Goal: Task Accomplishment & Management: Manage account settings

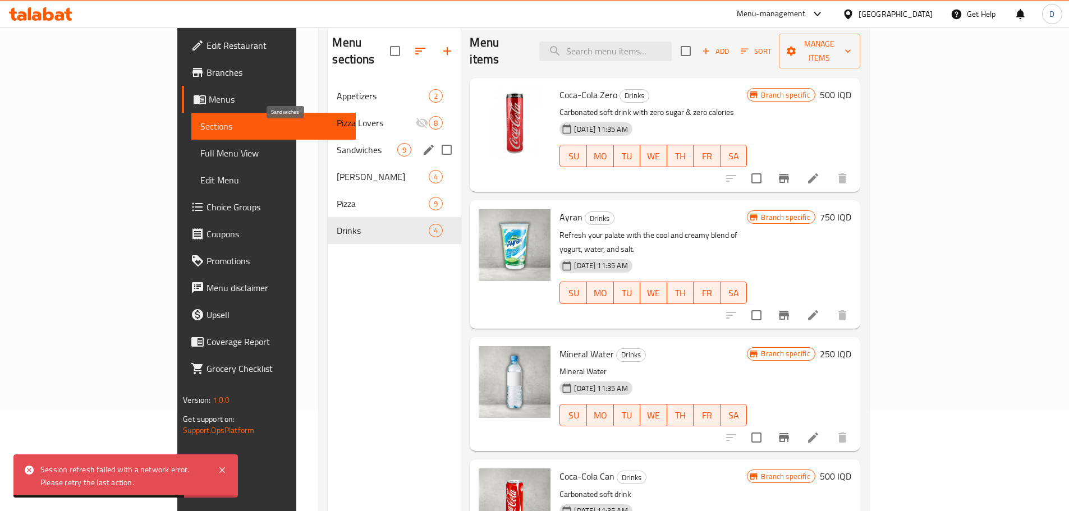
click at [337, 143] on span "Sandwiches" at bounding box center [367, 149] width 61 height 13
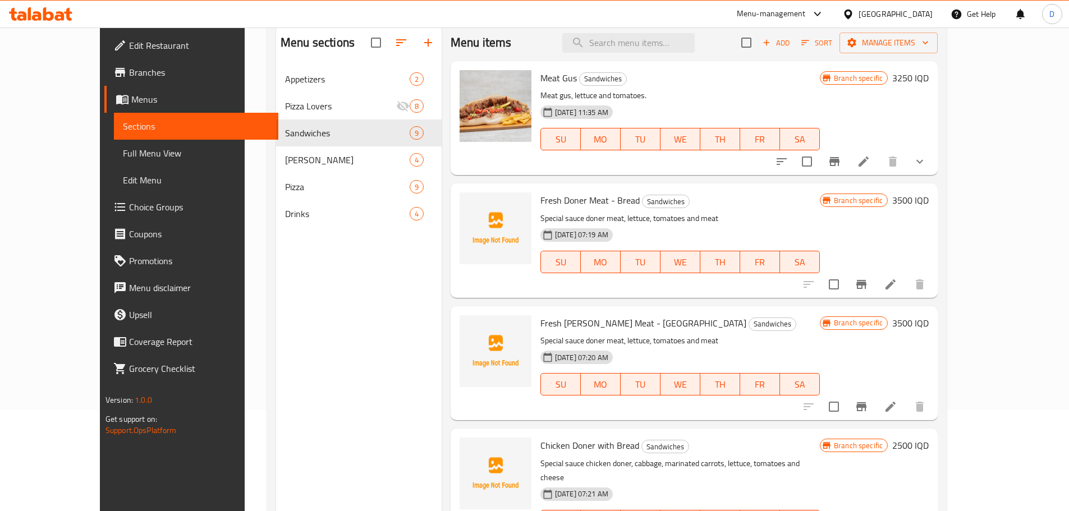
click at [929, 81] on h6 "3250 IQD" at bounding box center [910, 78] width 36 height 16
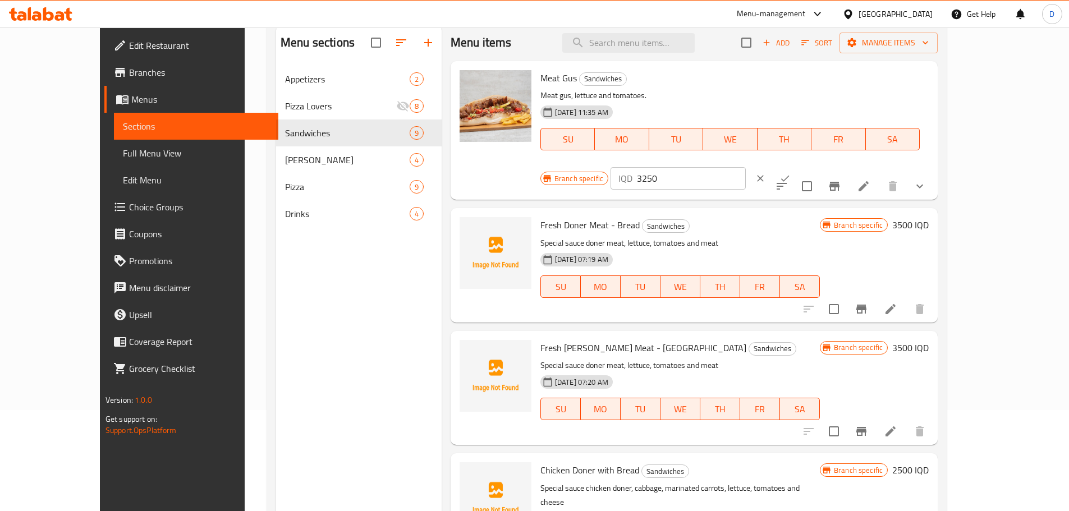
click at [746, 167] on input "3250" at bounding box center [691, 178] width 109 height 22
click at [746, 167] on input "3000" at bounding box center [691, 178] width 109 height 22
type input "3000"
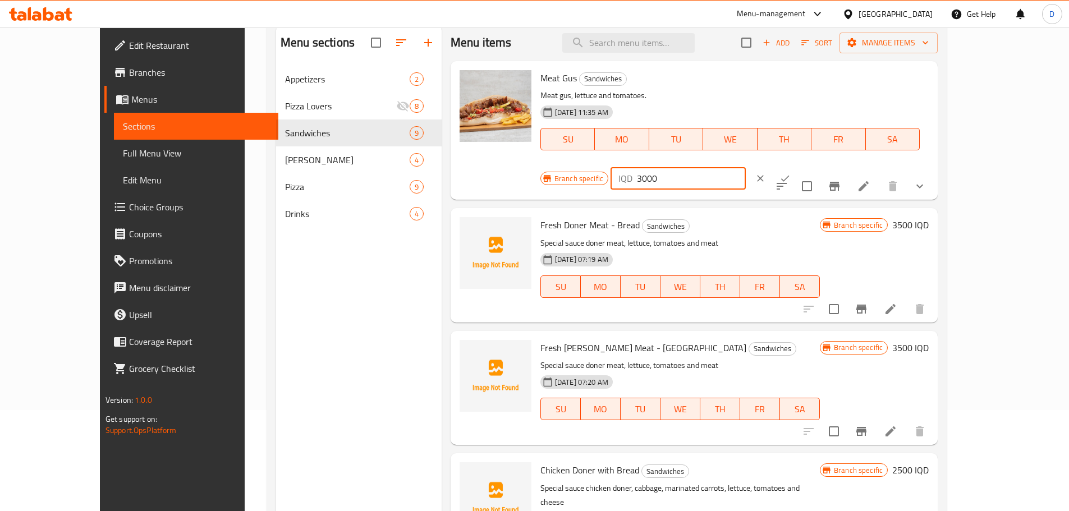
click at [791, 173] on icon "ok" at bounding box center [784, 178] width 11 height 11
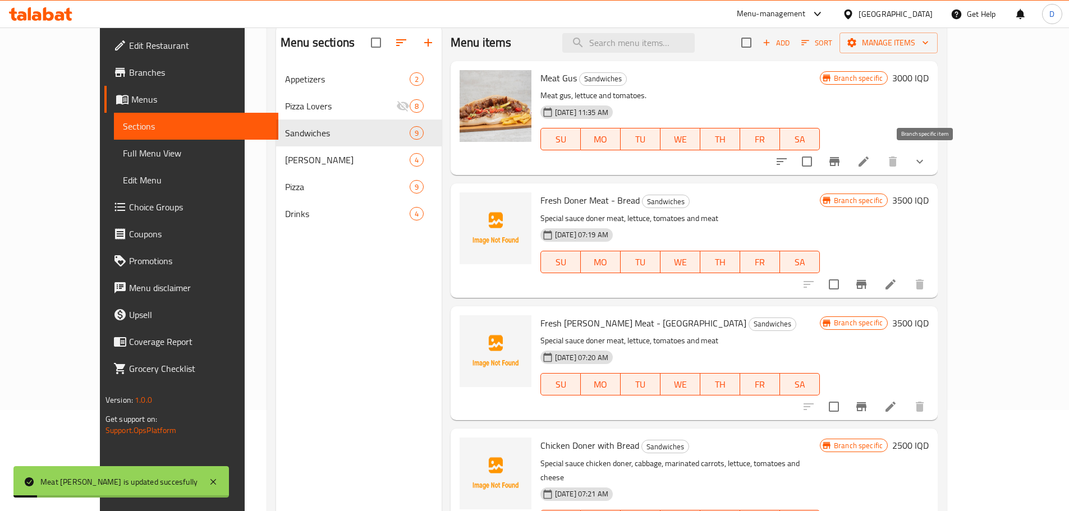
click at [841, 167] on icon "Branch-specific-item" at bounding box center [834, 161] width 13 height 13
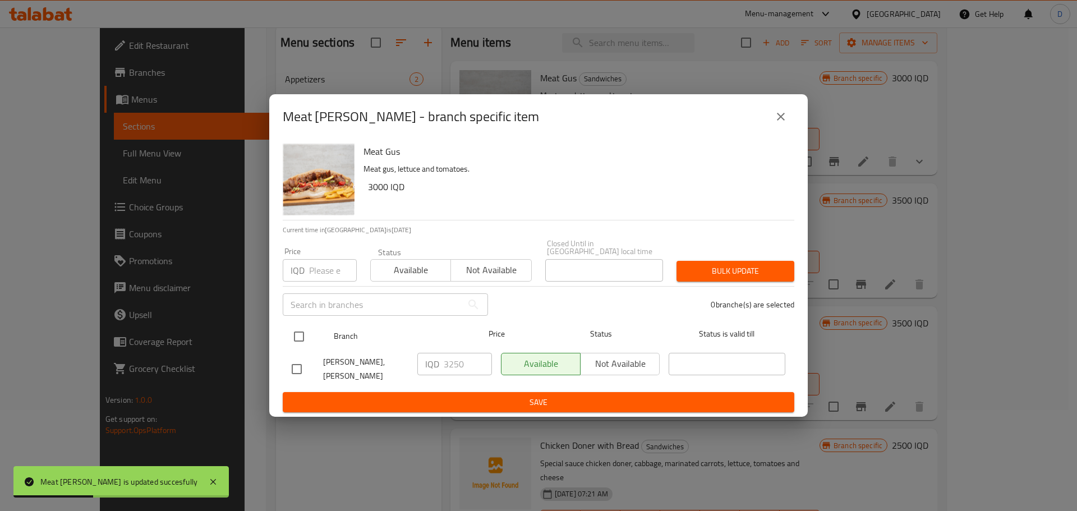
click at [304, 332] on input "checkbox" at bounding box center [299, 337] width 24 height 24
checkbox input "true"
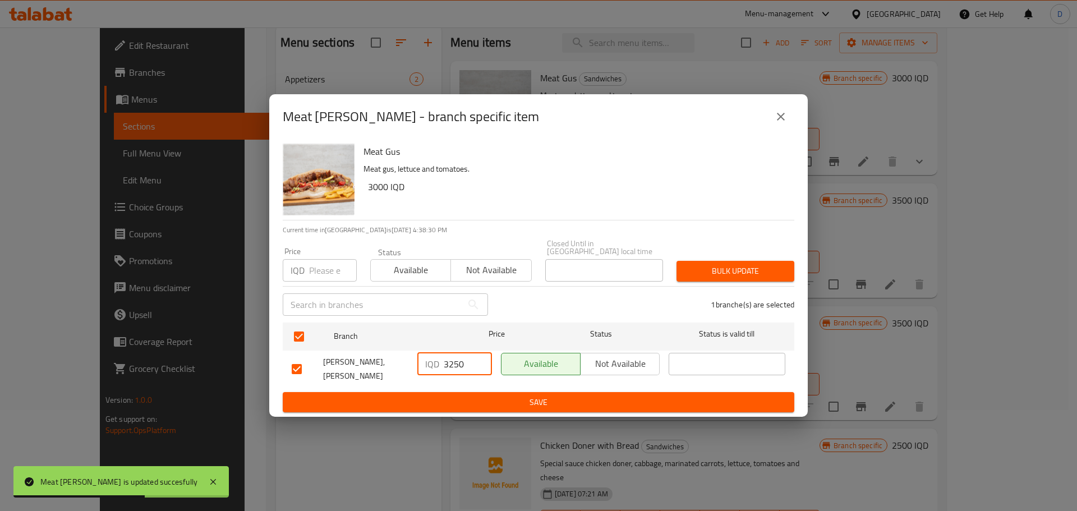
click at [453, 364] on input "3250" at bounding box center [468, 364] width 48 height 22
paste input "00"
type input "3000"
click at [495, 396] on span "Save" at bounding box center [539, 403] width 494 height 14
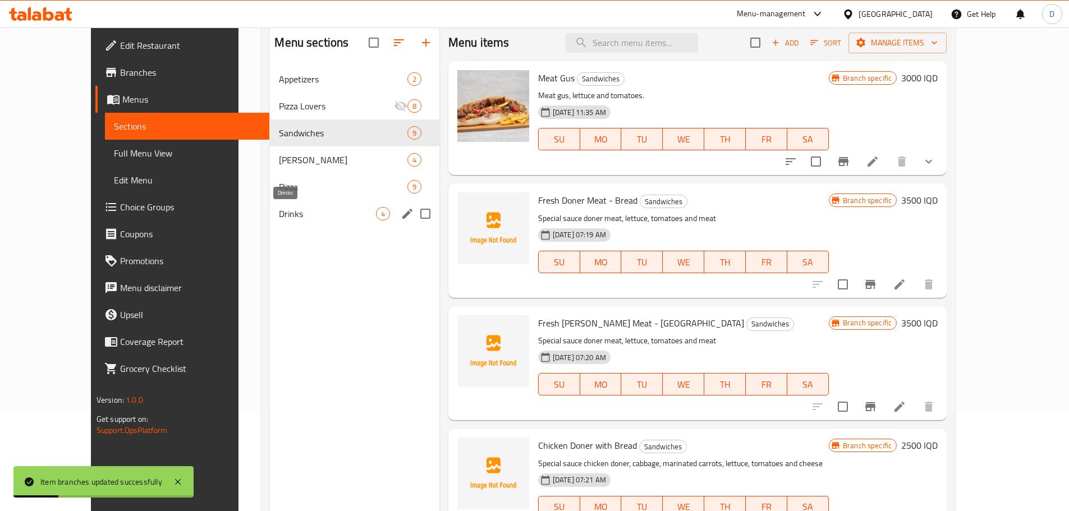
click at [279, 207] on span "Drinks" at bounding box center [327, 213] width 97 height 13
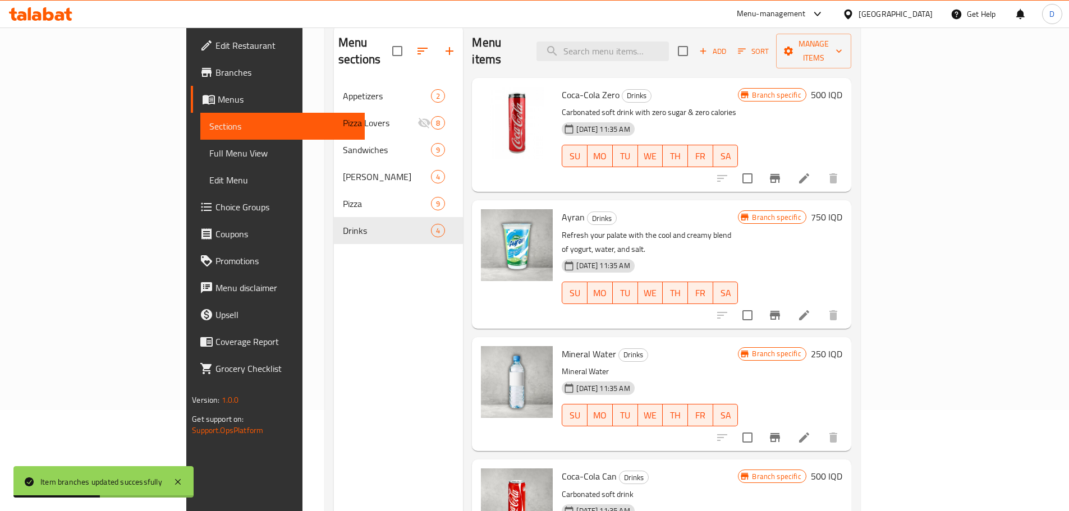
click at [842, 209] on h6 "750 IQD" at bounding box center [826, 217] width 31 height 16
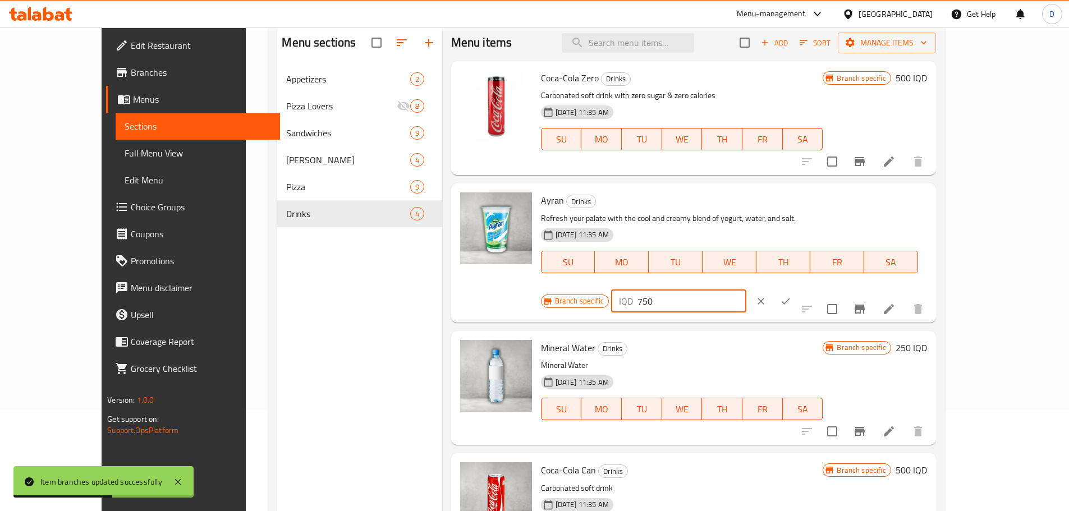
click at [746, 290] on input "750" at bounding box center [691, 301] width 109 height 22
click at [746, 290] on input "500" at bounding box center [691, 301] width 109 height 22
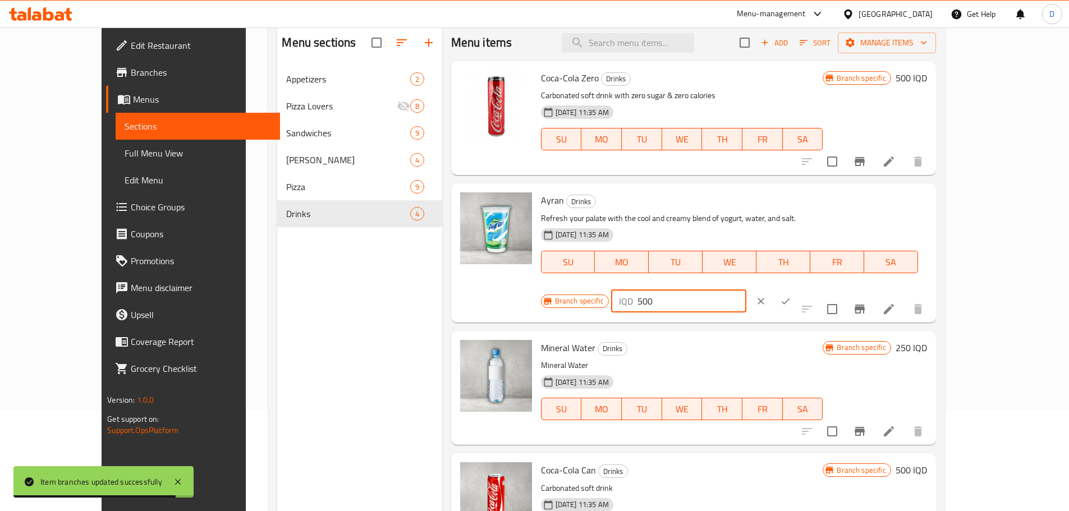
click at [746, 290] on input "500" at bounding box center [691, 301] width 109 height 22
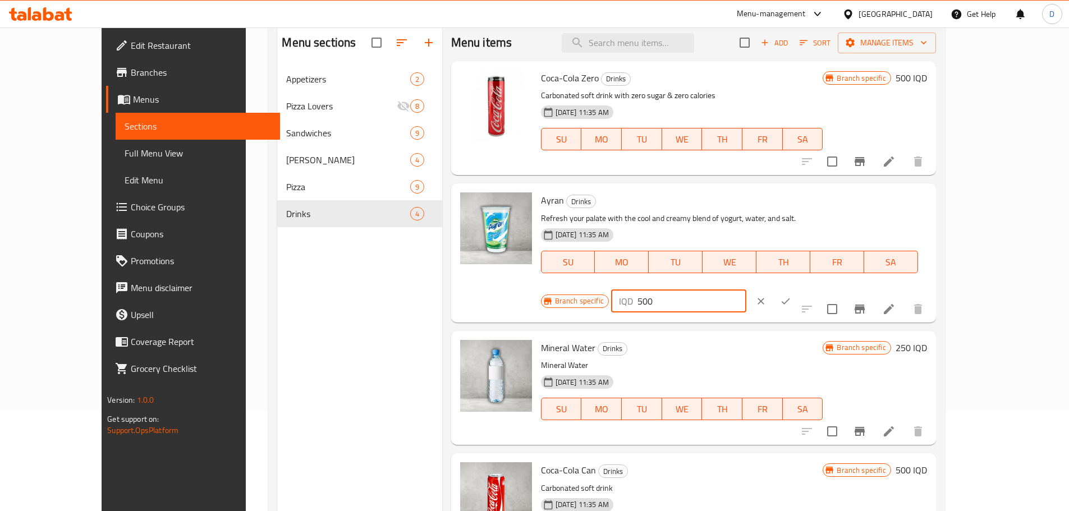
type input "500"
click at [790, 298] on icon "ok" at bounding box center [786, 301] width 8 height 6
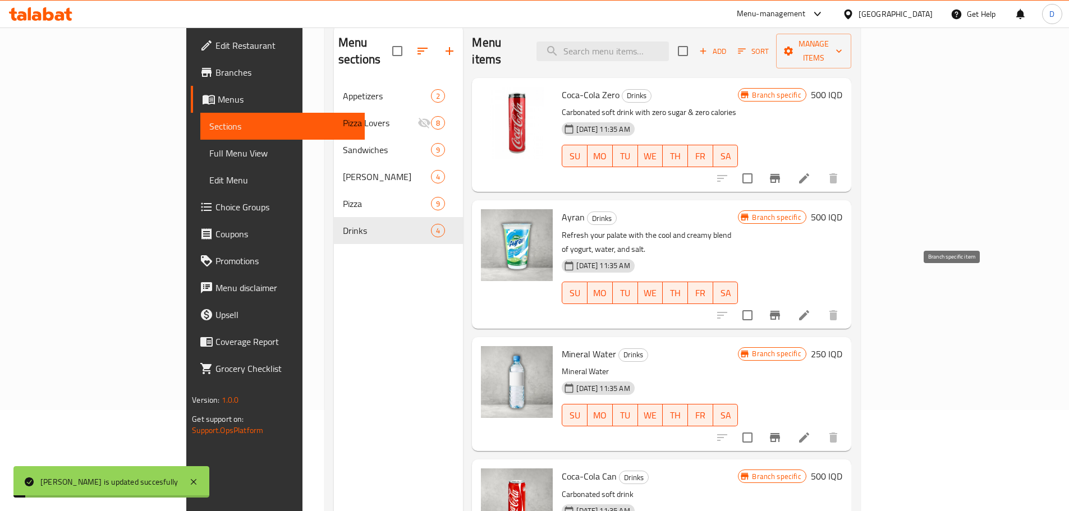
click at [780, 311] on icon "Branch-specific-item" at bounding box center [775, 315] width 10 height 9
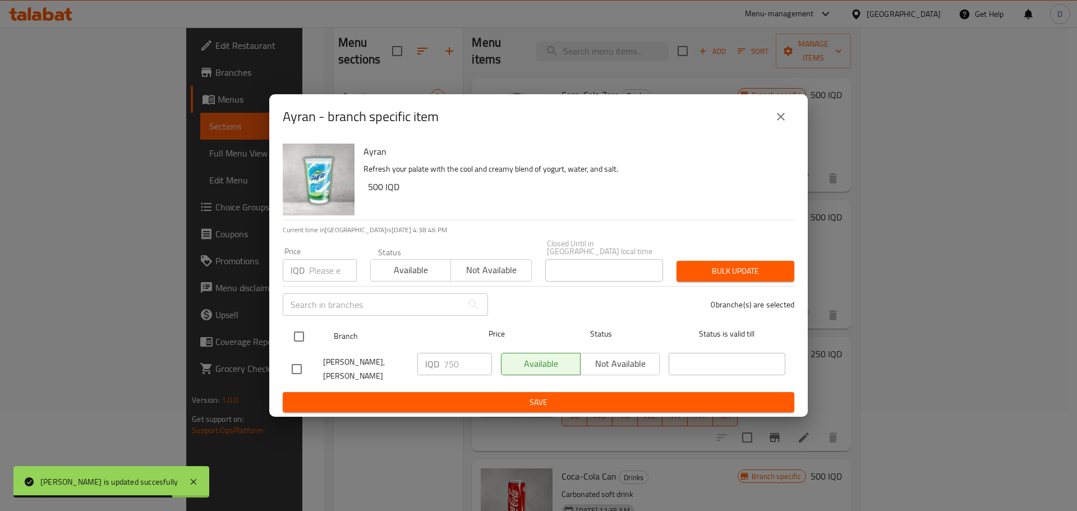
click at [301, 332] on input "checkbox" at bounding box center [299, 337] width 24 height 24
checkbox input "true"
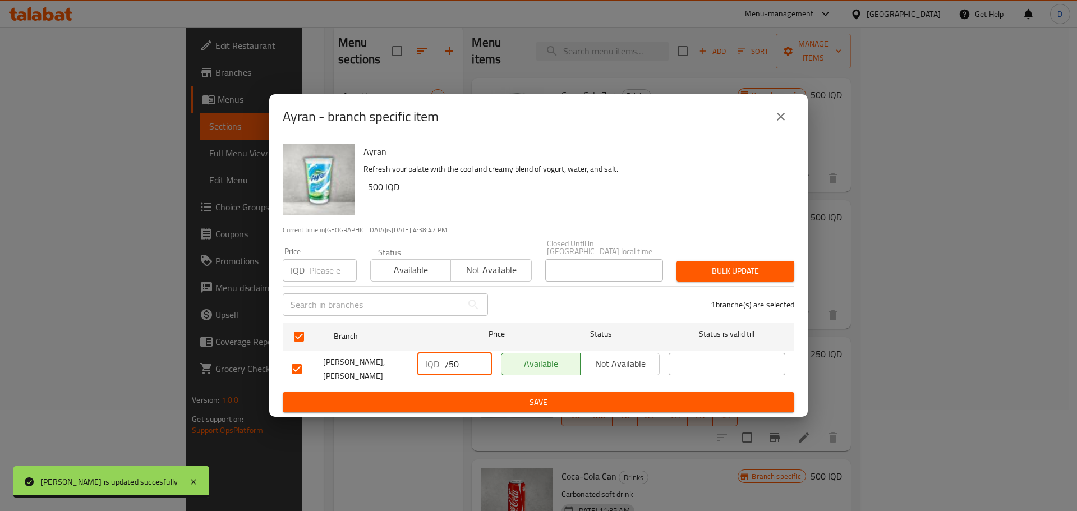
click at [454, 362] on input "750" at bounding box center [468, 364] width 48 height 22
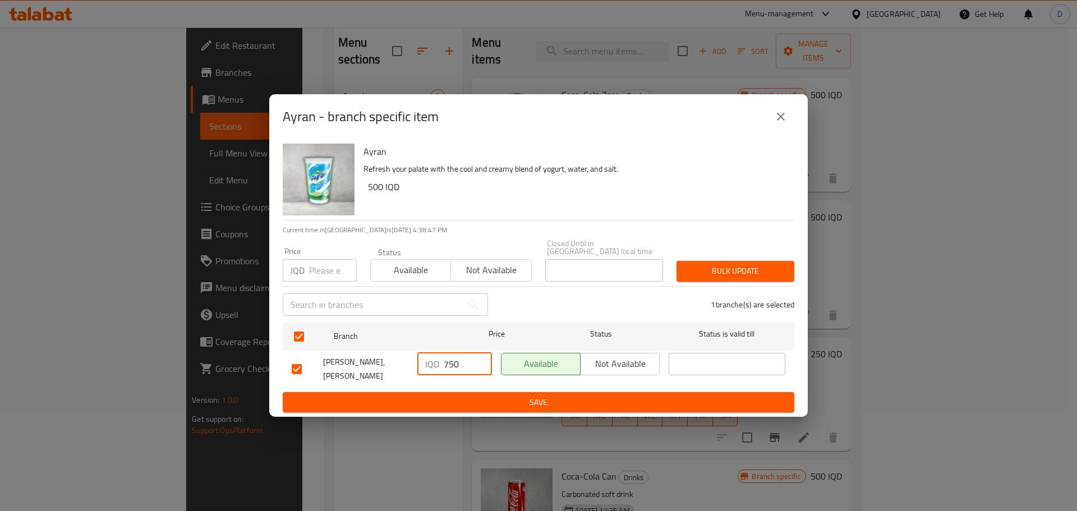
paste input "50"
type input "500"
click at [499, 396] on span "Save" at bounding box center [539, 403] width 494 height 14
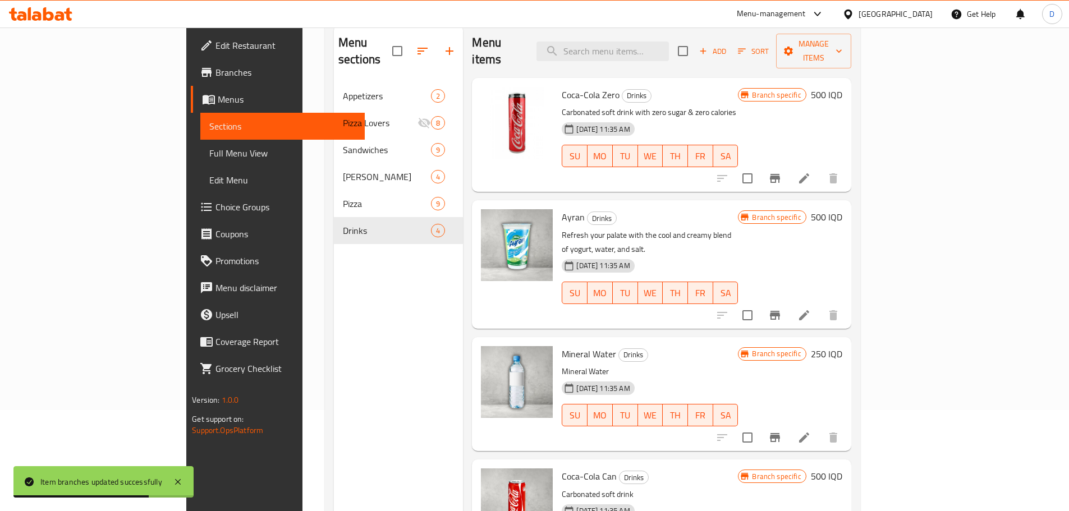
click at [65, 12] on icon at bounding box center [68, 14] width 8 height 13
